Goal: Task Accomplishment & Management: Manage account settings

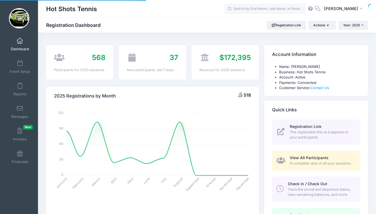
select select
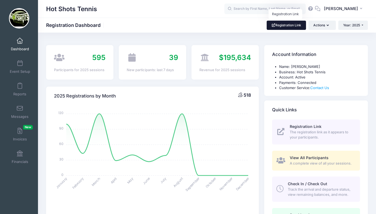
click at [286, 25] on link "Registration Link" at bounding box center [286, 25] width 39 height 9
click at [149, 81] on div "2025 Registrations by Month 518 January January February February March March A…" at bounding box center [152, 175] width 218 height 192
click at [21, 67] on link "Event Setup" at bounding box center [20, 66] width 26 height 19
